Goal: Find contact information: Find contact information

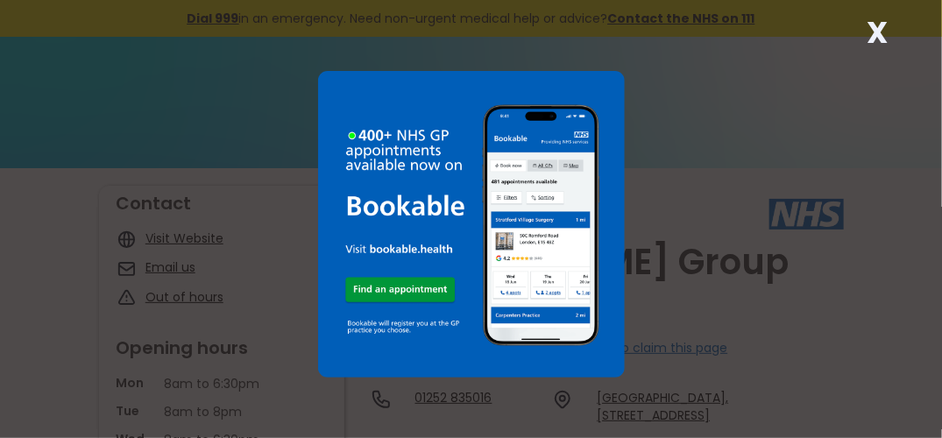
click at [873, 30] on strong "X" at bounding box center [876, 32] width 21 height 42
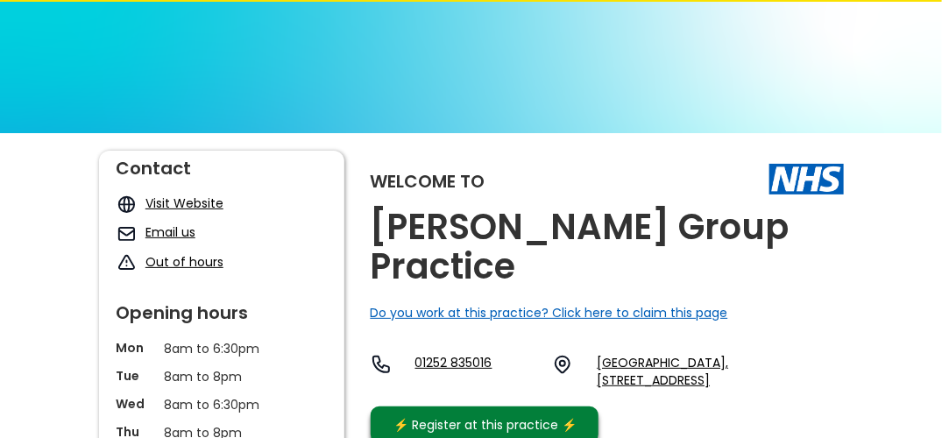
scroll to position [70, 0]
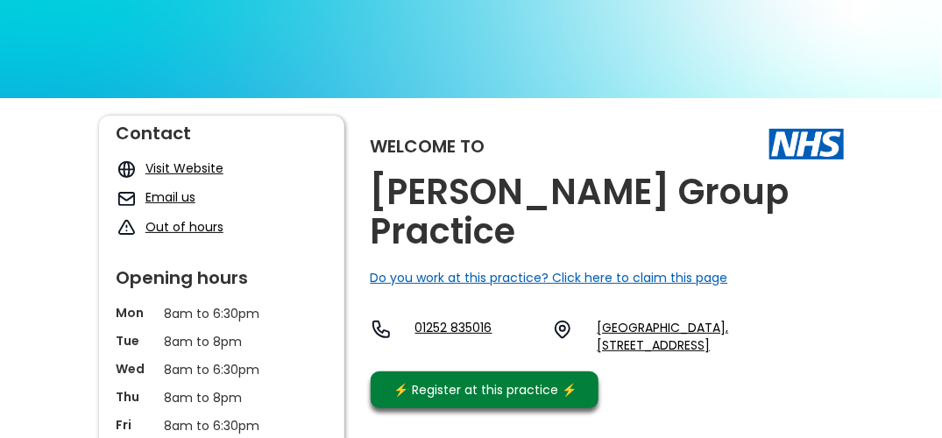
click at [165, 194] on link "Email us" at bounding box center [170, 197] width 50 height 18
click at [183, 192] on link "Email us" at bounding box center [170, 197] width 50 height 18
click at [178, 202] on link "Email us" at bounding box center [170, 197] width 50 height 18
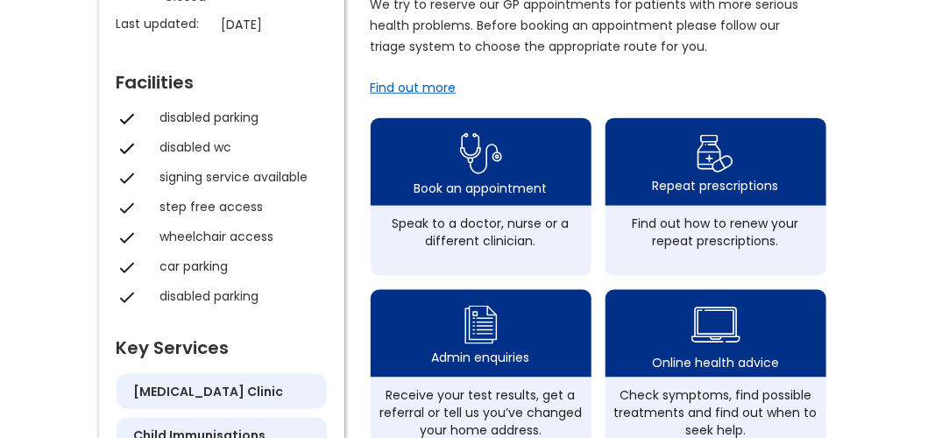
scroll to position [571, 0]
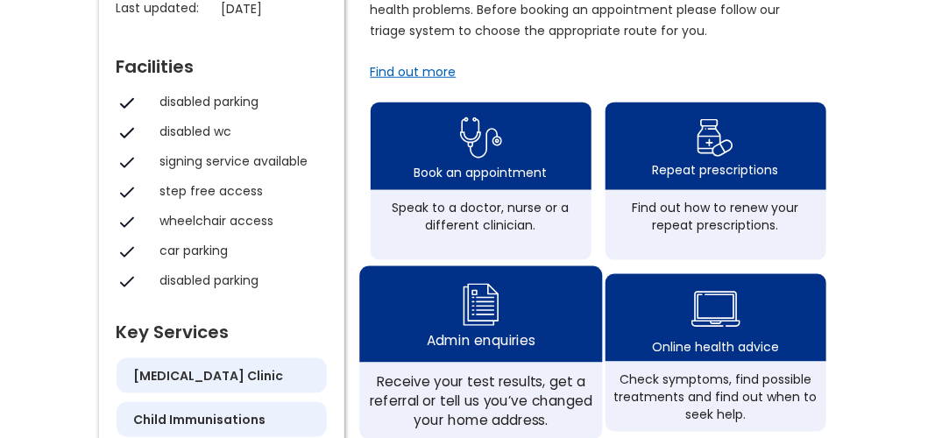
click at [490, 376] on div "Receive your test results, get a referral or tell us you’ve changed your home a…" at bounding box center [480, 401] width 223 height 58
click at [398, 311] on div "Admin enquiries" at bounding box center [480, 314] width 243 height 96
